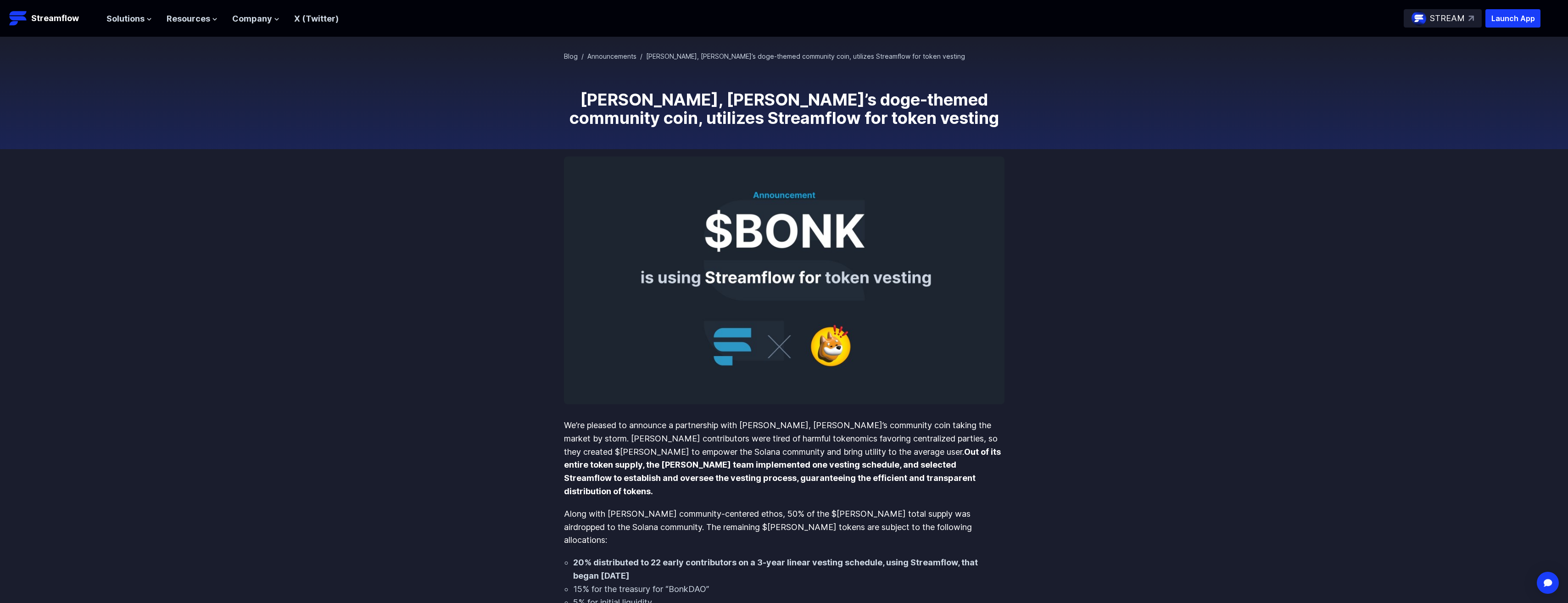
scroll to position [46, 0]
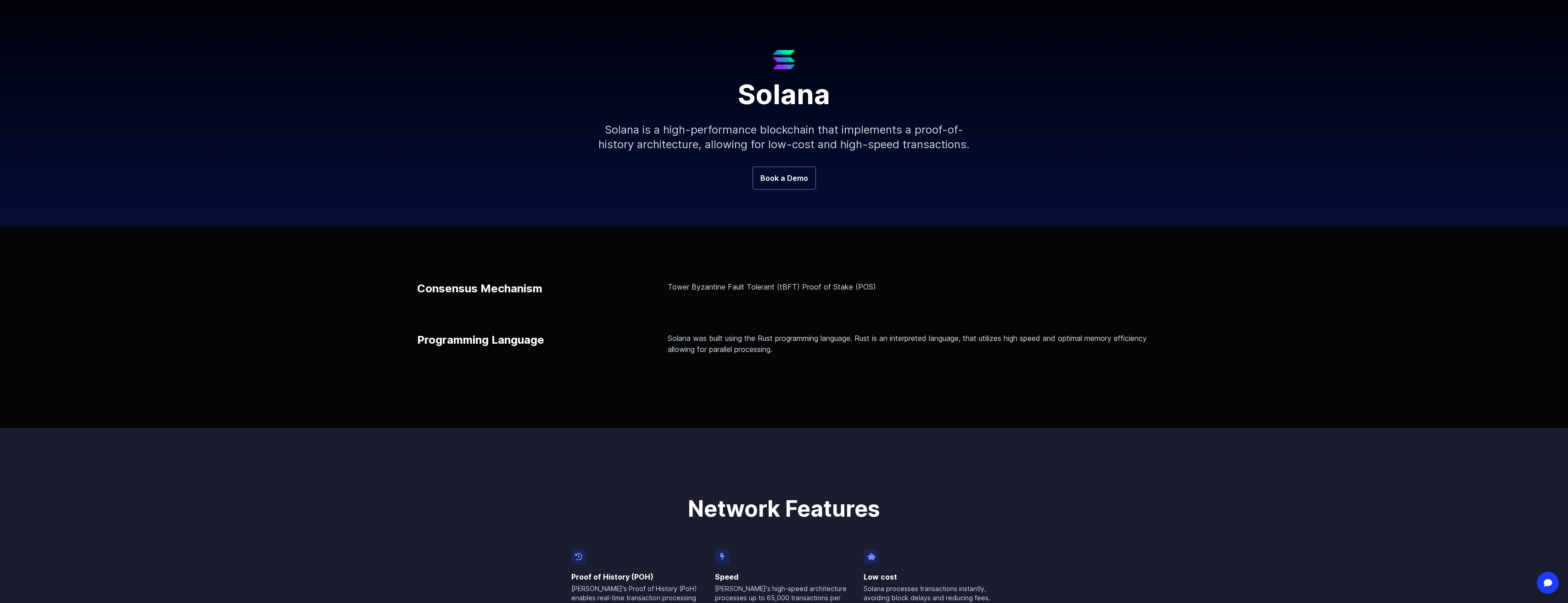
scroll to position [92, 0]
